Goal: Information Seeking & Learning: Learn about a topic

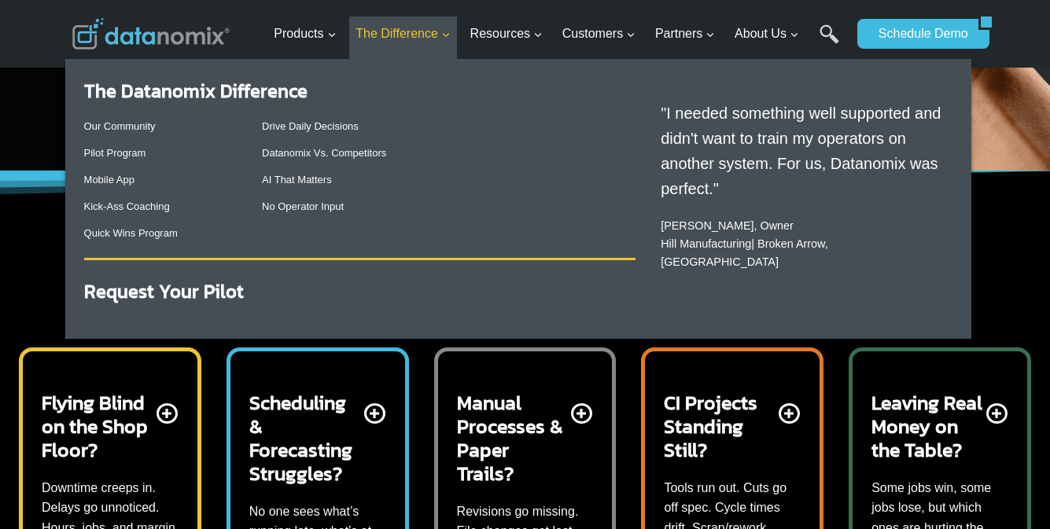
click at [409, 33] on span "The Difference Expand" at bounding box center [403, 34] width 95 height 20
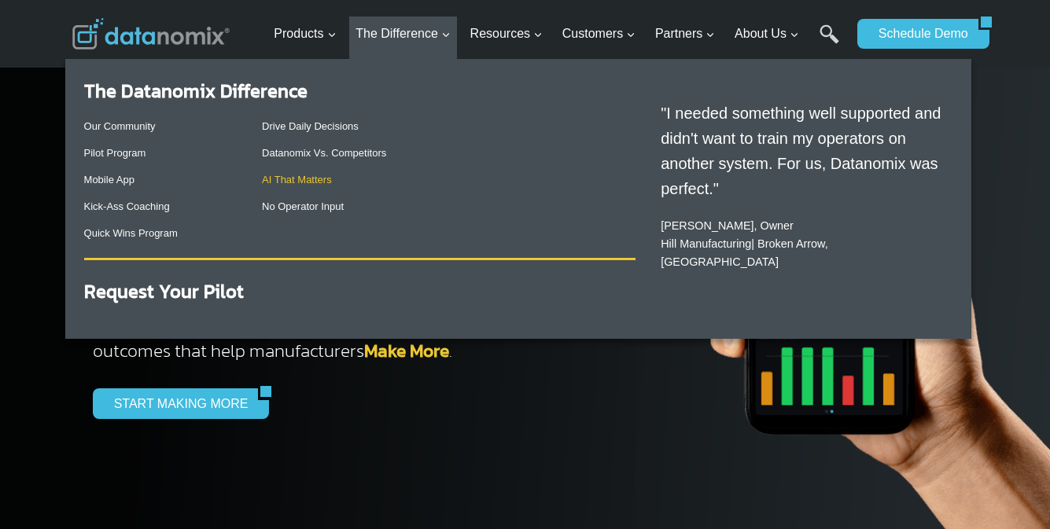
click at [304, 179] on link "AI That Matters" at bounding box center [297, 180] width 70 height 12
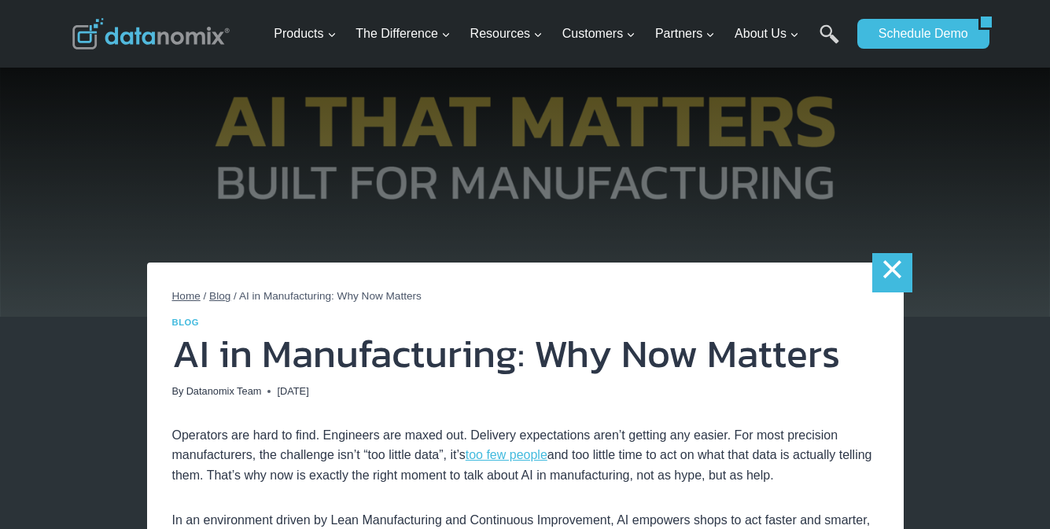
click at [890, 273] on link "×" at bounding box center [891, 272] width 39 height 39
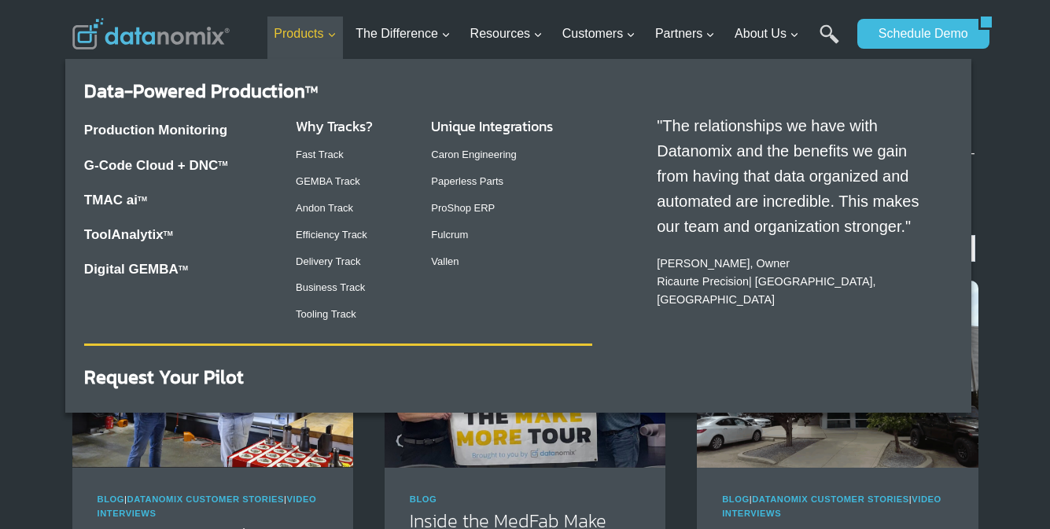
click at [312, 33] on span "Products Expand" at bounding box center [305, 34] width 62 height 20
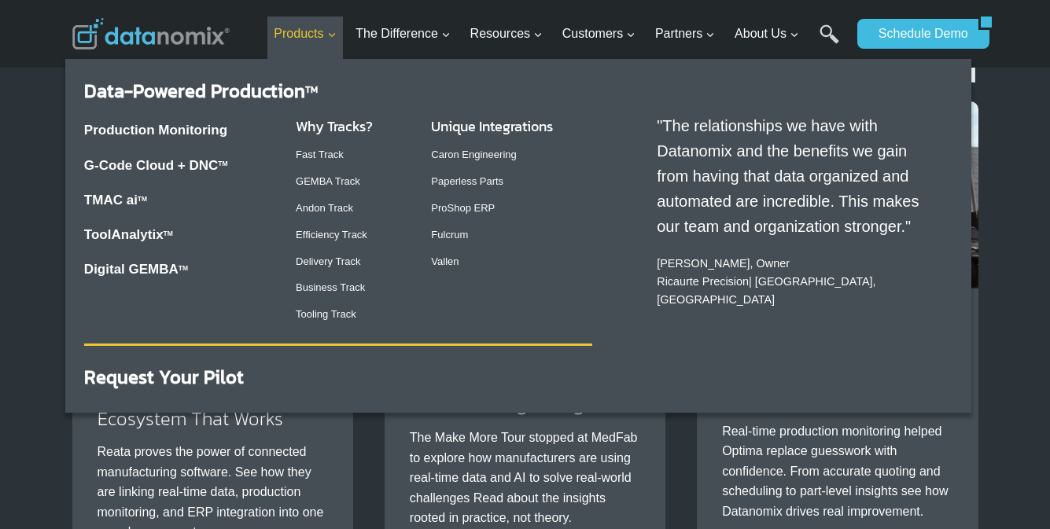
scroll to position [237, 0]
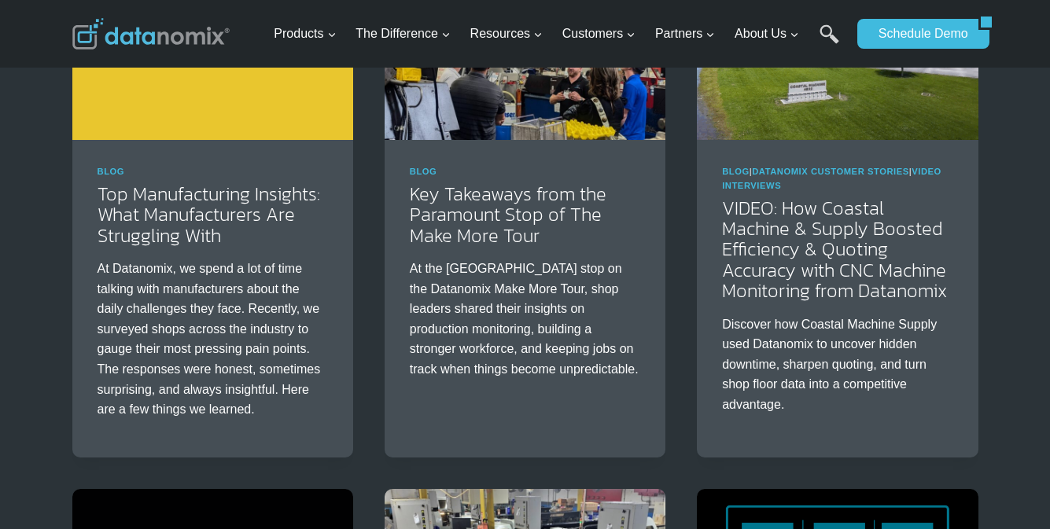
scroll to position [979, 0]
